Goal: Communication & Community: Connect with others

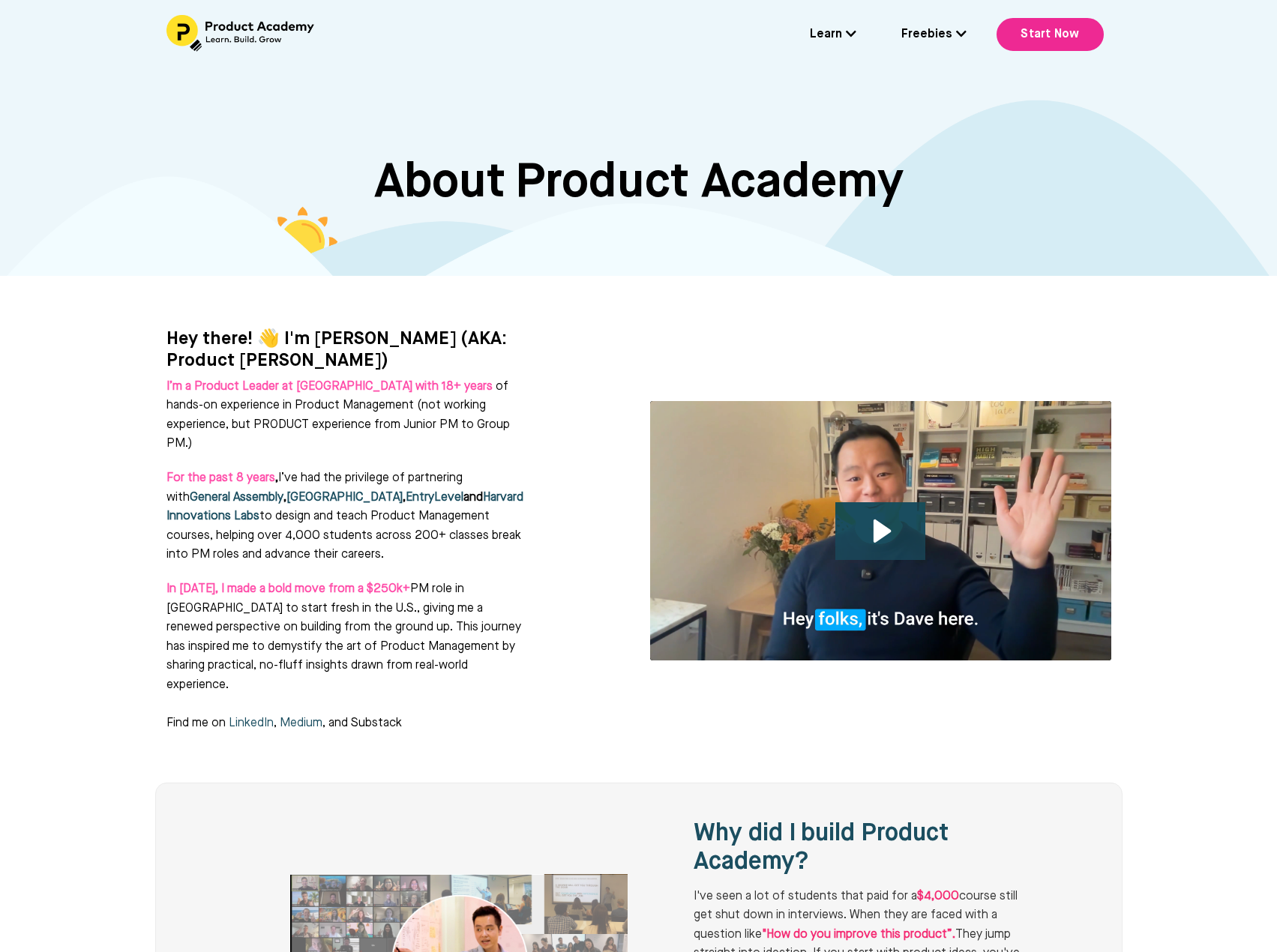
scroll to position [1346, 0]
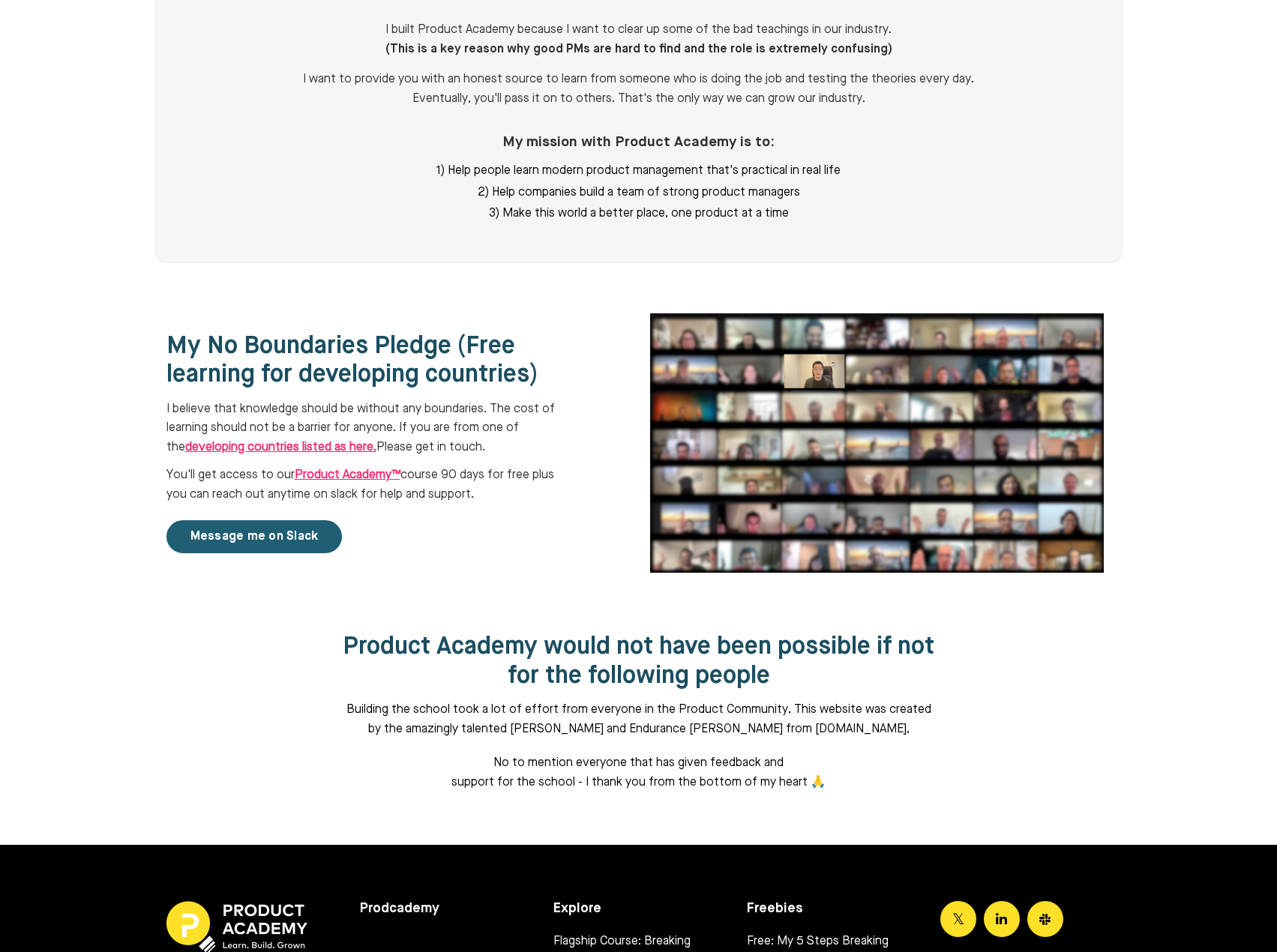
click at [237, 520] on link "Message me on Slack" at bounding box center [255, 537] width 176 height 33
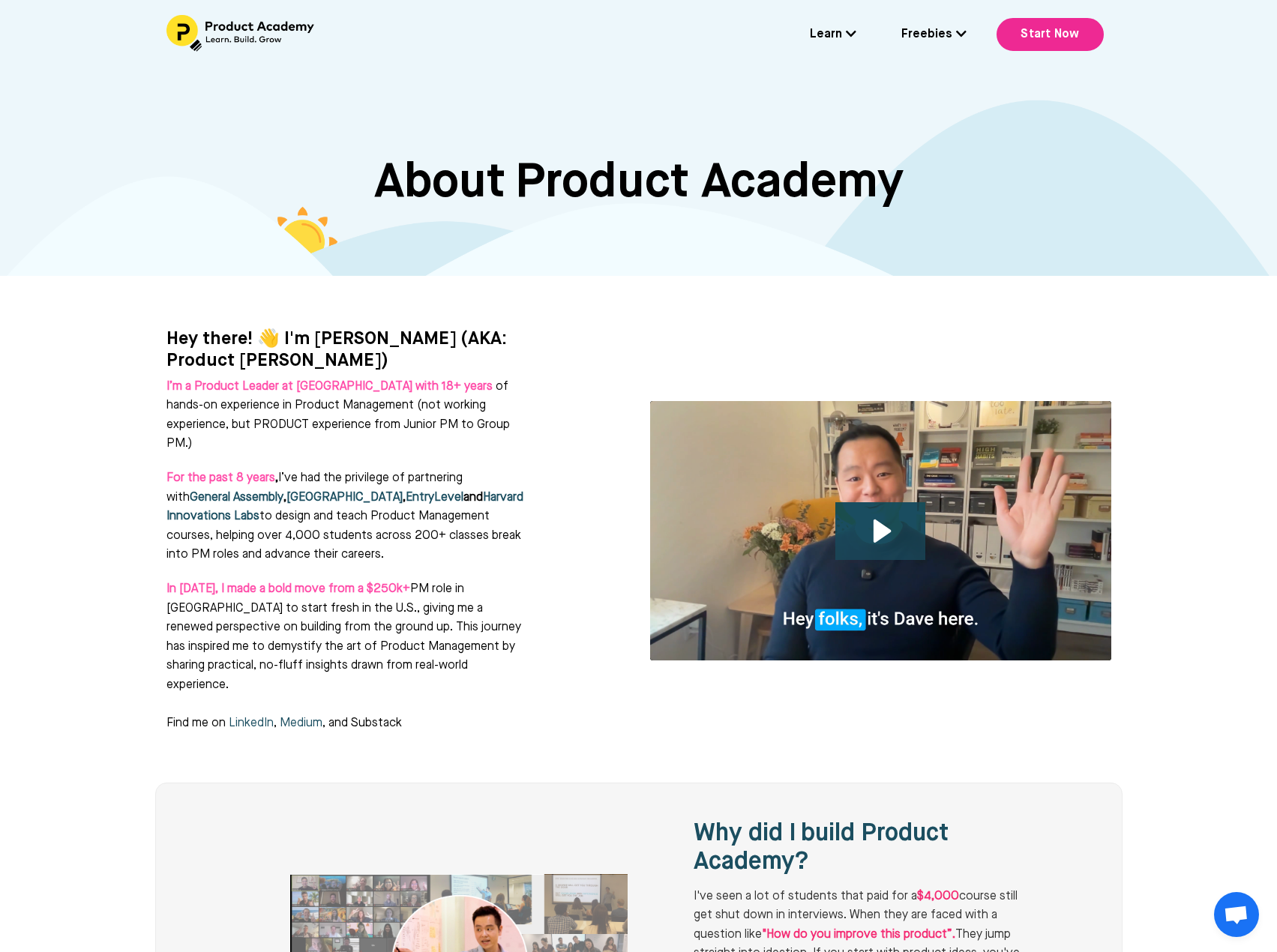
click at [937, 38] on link "Freebies" at bounding box center [933, 35] width 65 height 19
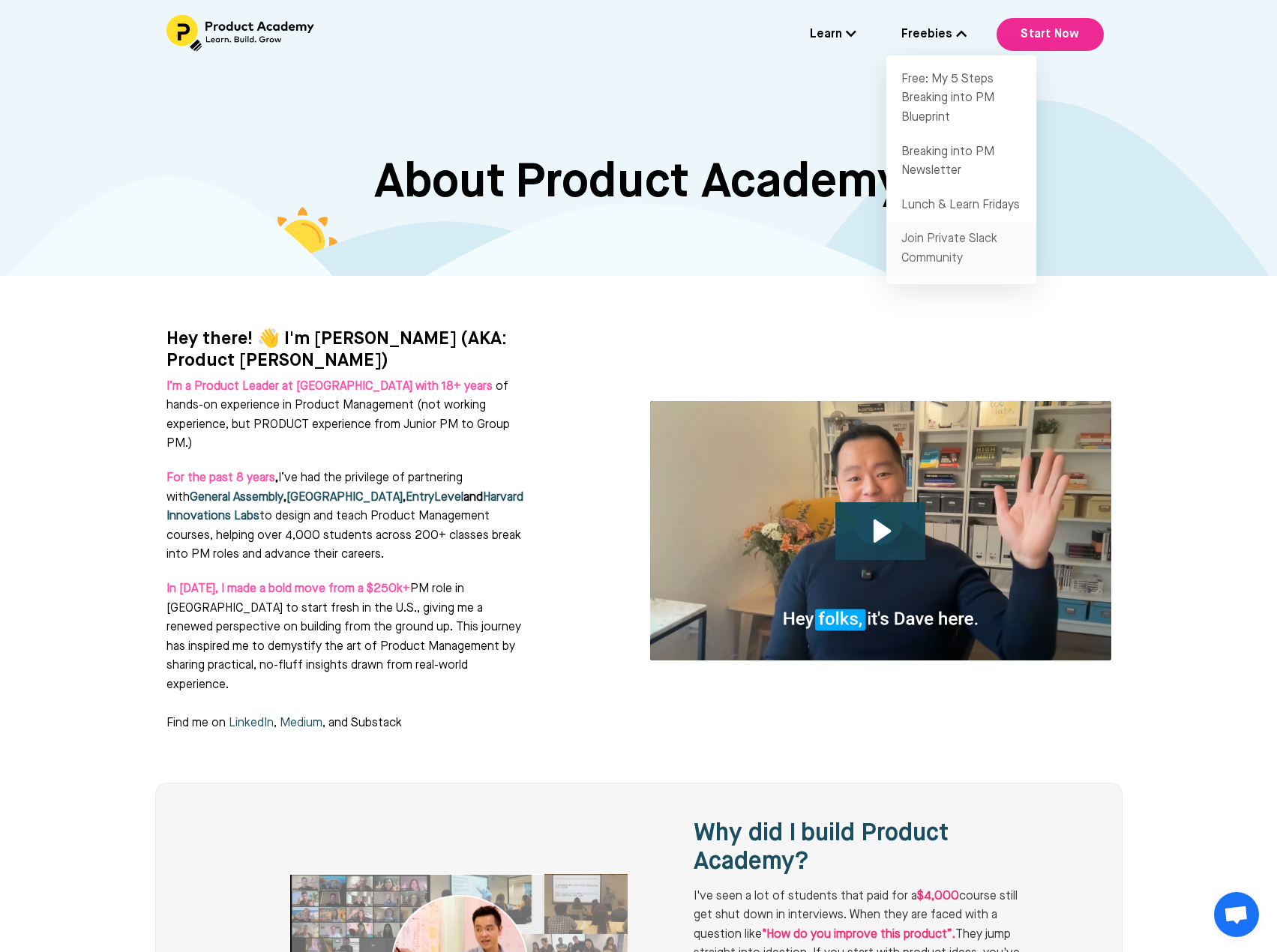
click at [938, 250] on link "Join Private Slack Community" at bounding box center [961, 249] width 150 height 53
